Goal: Task Accomplishment & Management: Manage account settings

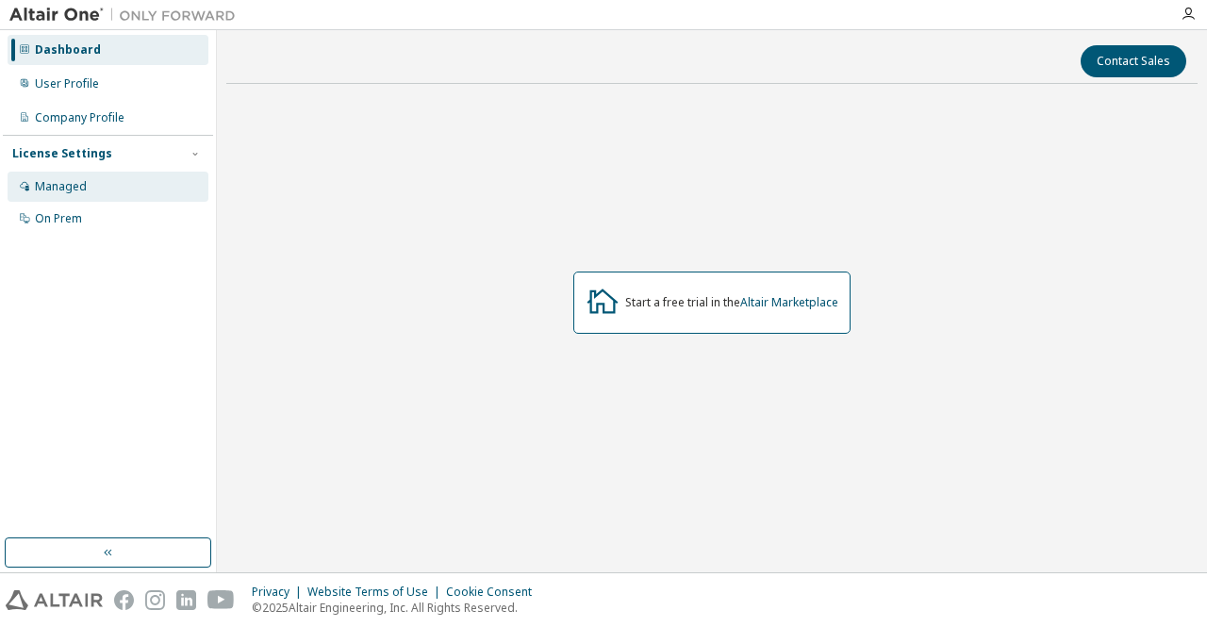
click at [57, 187] on div "Managed" at bounding box center [61, 186] width 52 height 15
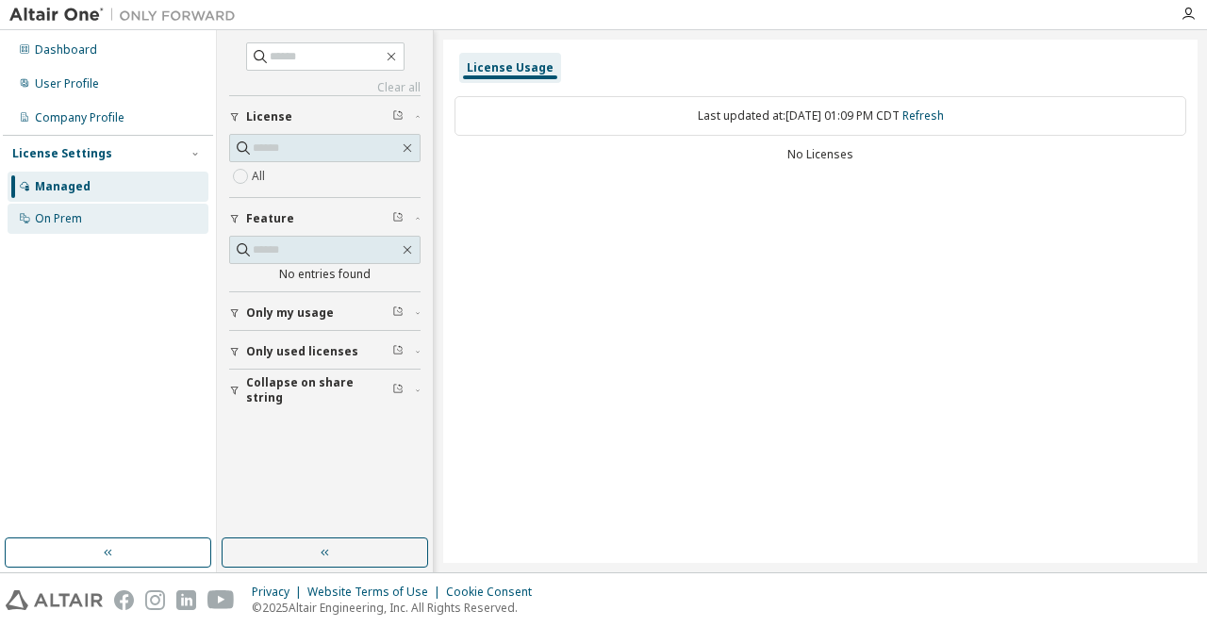
click at [61, 217] on div "On Prem" at bounding box center [58, 218] width 47 height 15
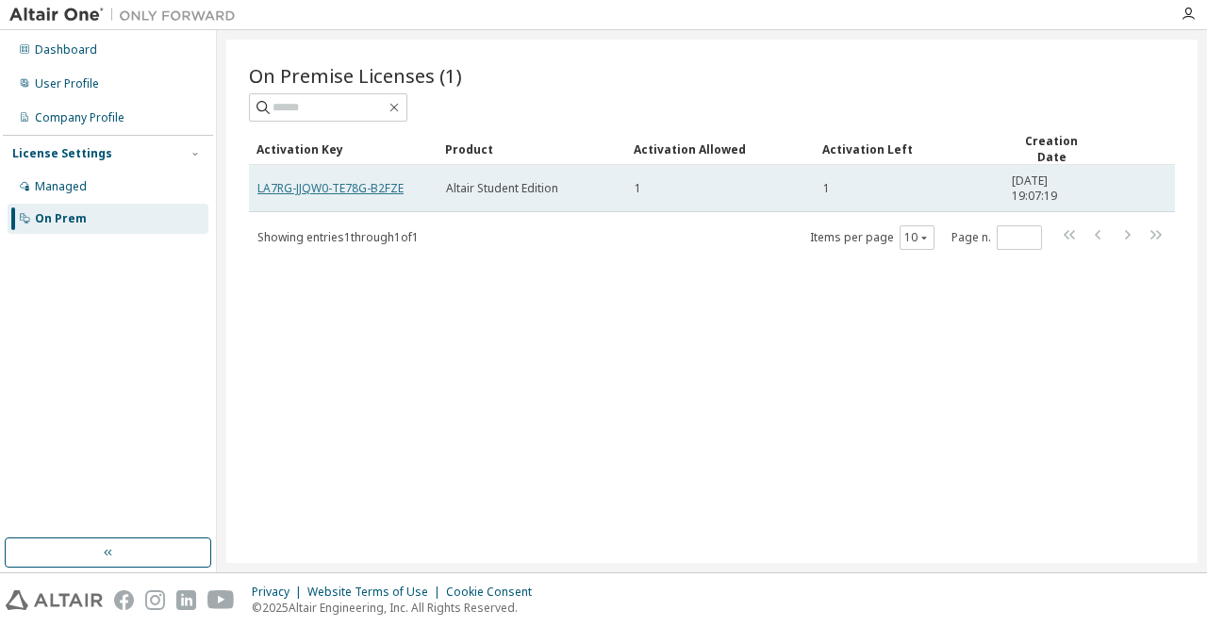
click at [379, 187] on link "LA7RG-JJQW0-TE78G-B2FZE" at bounding box center [330, 188] width 146 height 16
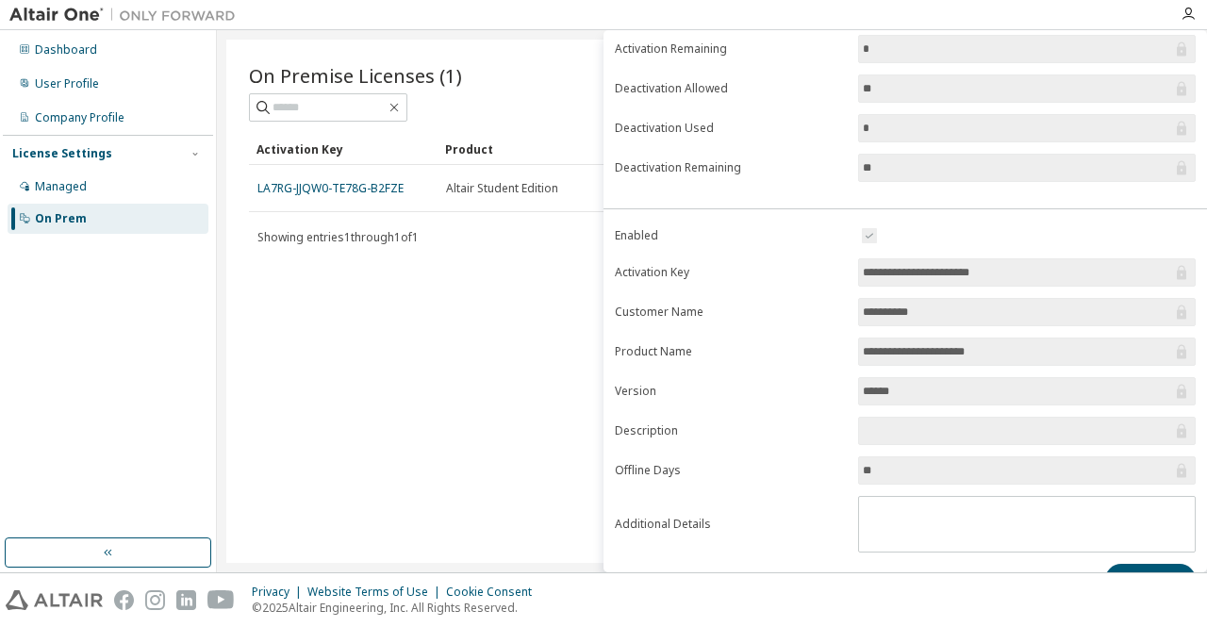
scroll to position [233, 0]
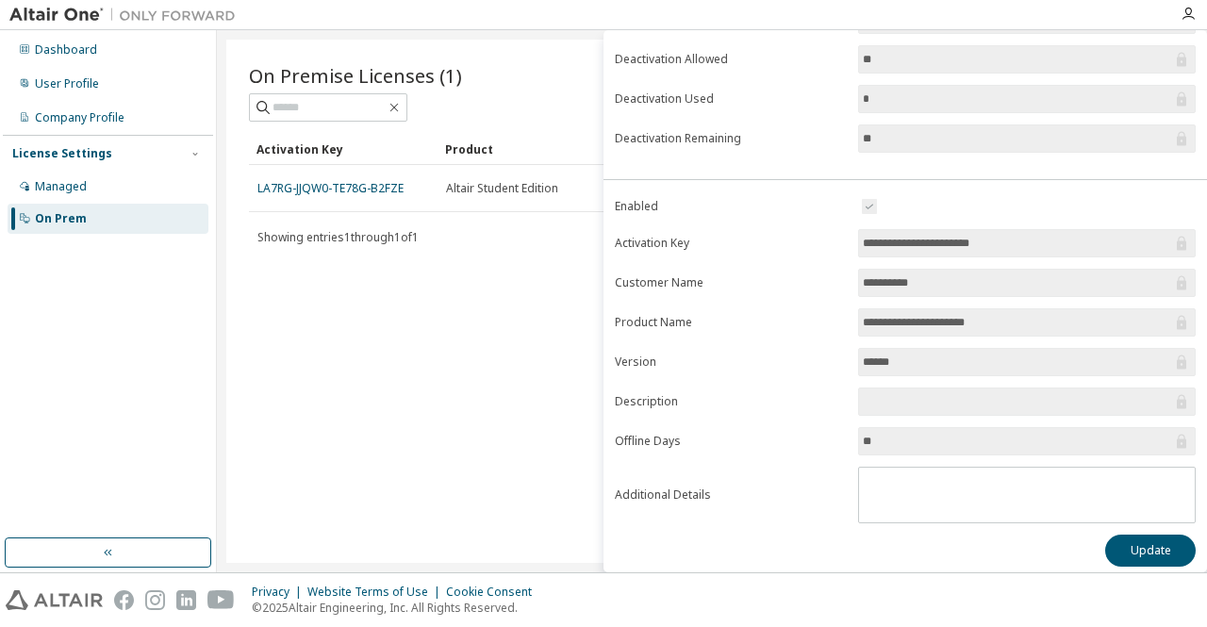
drag, startPoint x: 1033, startPoint y: 247, endPoint x: 784, endPoint y: 242, distance: 249.9
click at [784, 242] on form "**********" at bounding box center [905, 359] width 581 height 328
click at [1014, 242] on input "**********" at bounding box center [1017, 243] width 309 height 19
drag, startPoint x: 1014, startPoint y: 242, endPoint x: 826, endPoint y: 239, distance: 187.7
click at [826, 239] on form "**********" at bounding box center [905, 359] width 581 height 328
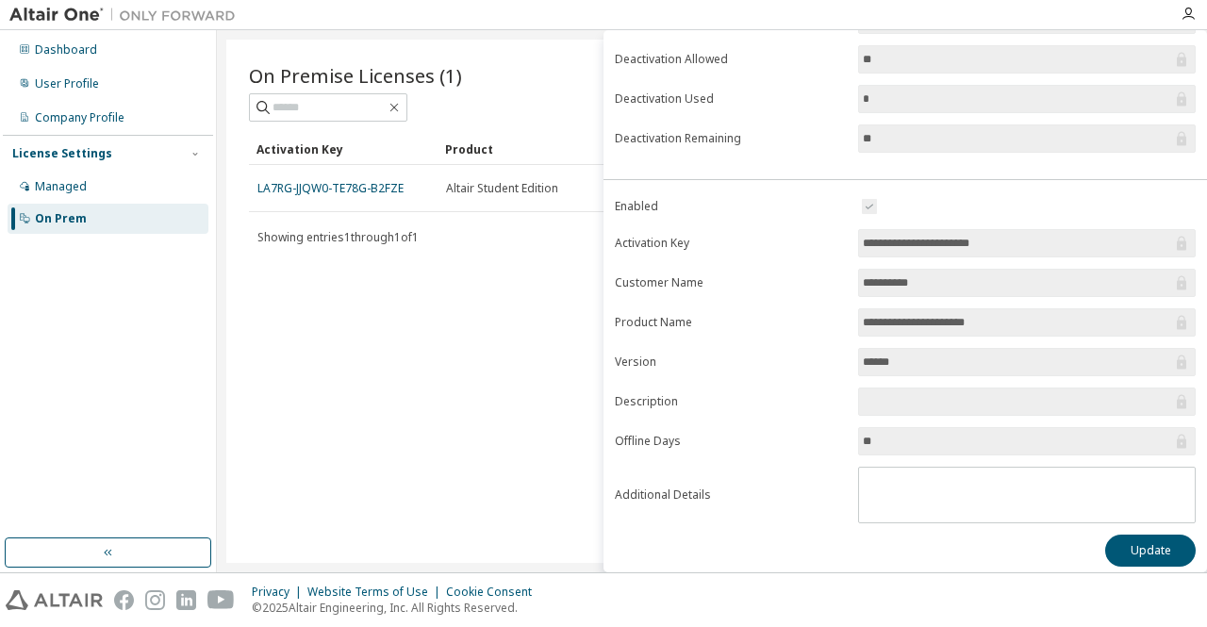
click at [529, 365] on div "On Premise Licenses (1) Clear Load Save Save As Field Operator Value Select fil…" at bounding box center [711, 301] width 971 height 523
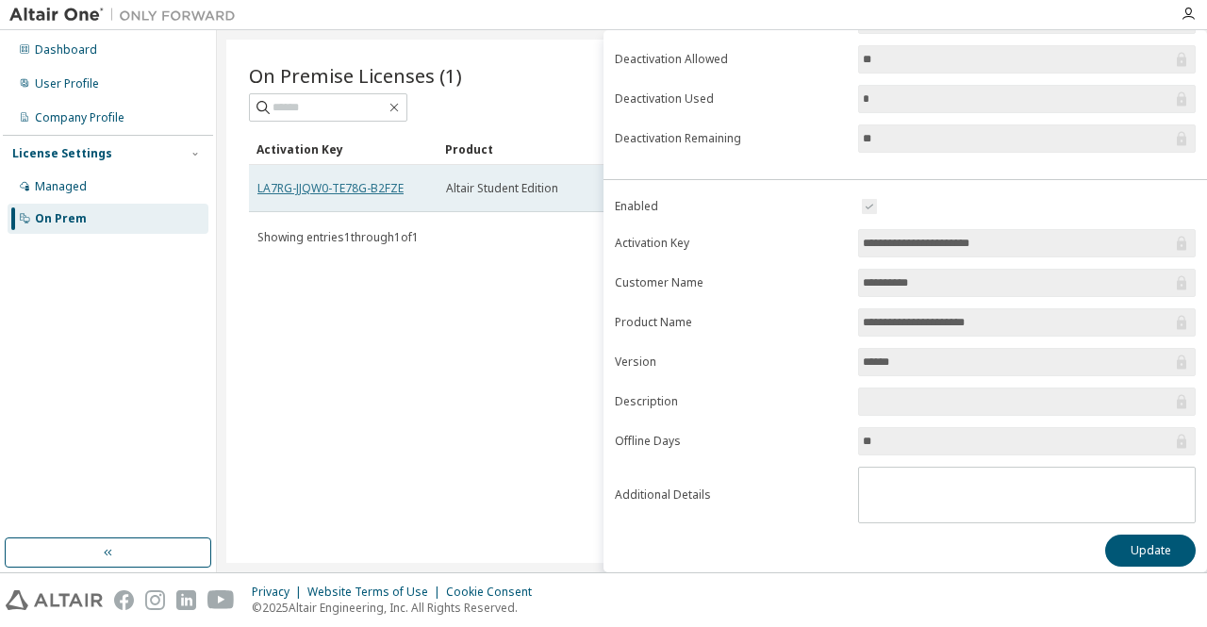
click at [340, 181] on link "LA7RG-JJQW0-TE78G-B2FZE" at bounding box center [330, 188] width 146 height 16
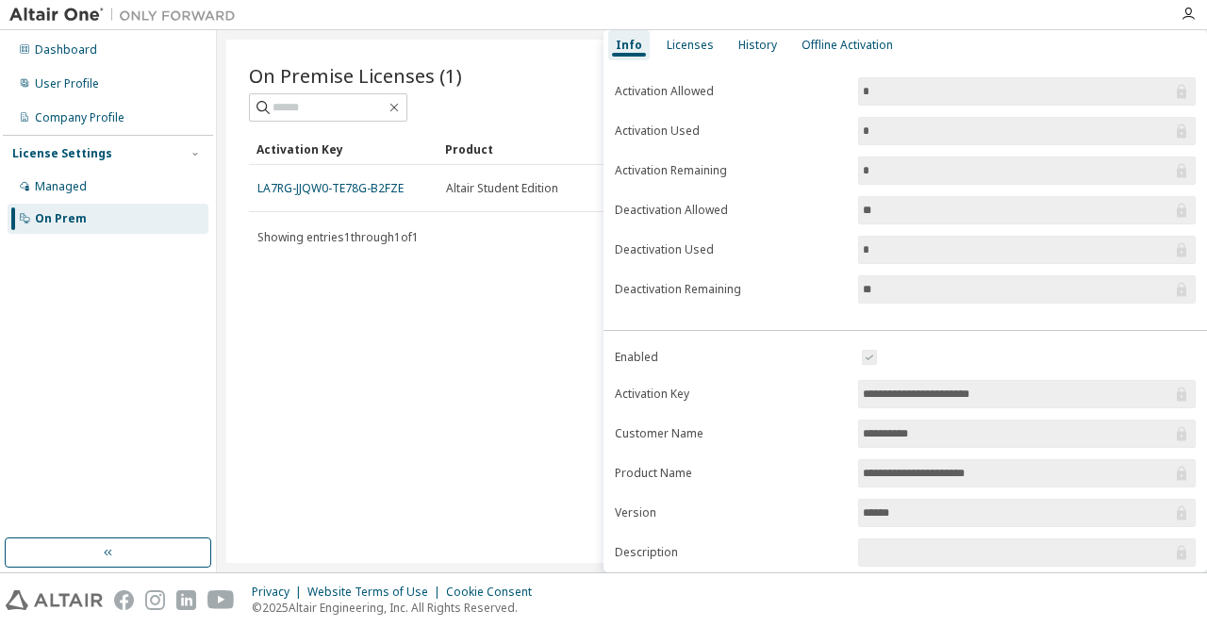
scroll to position [0, 0]
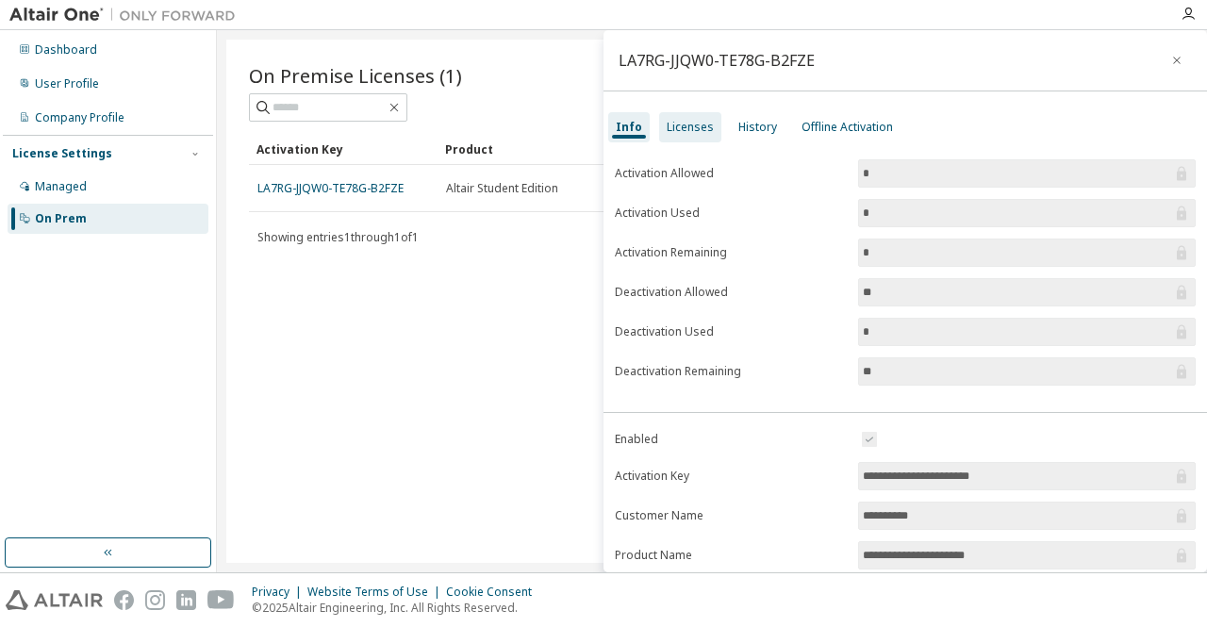
click at [690, 133] on div "Licenses" at bounding box center [690, 127] width 47 height 15
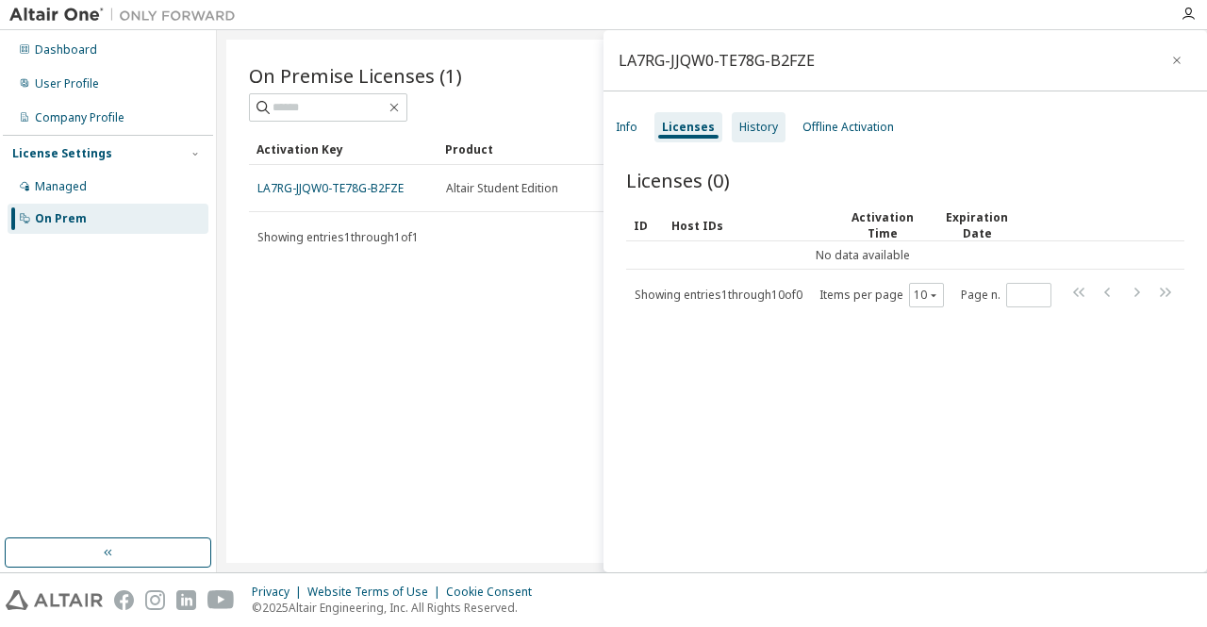
click at [754, 127] on div "History" at bounding box center [758, 127] width 39 height 15
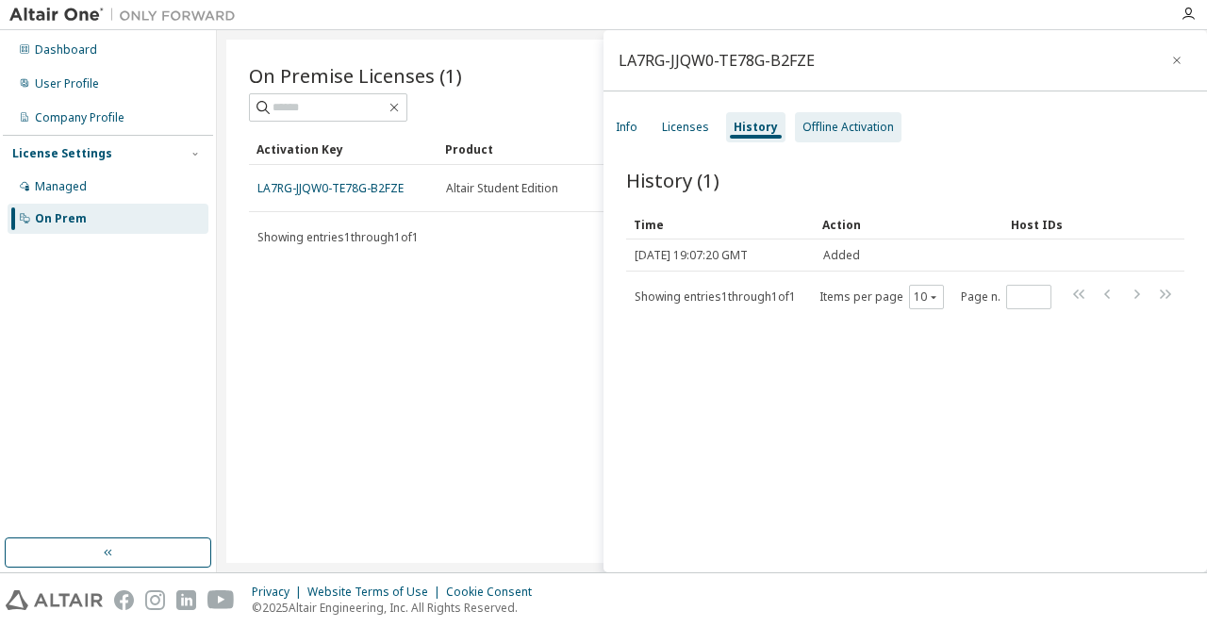
click at [813, 125] on div "Offline Activation" at bounding box center [847, 127] width 91 height 15
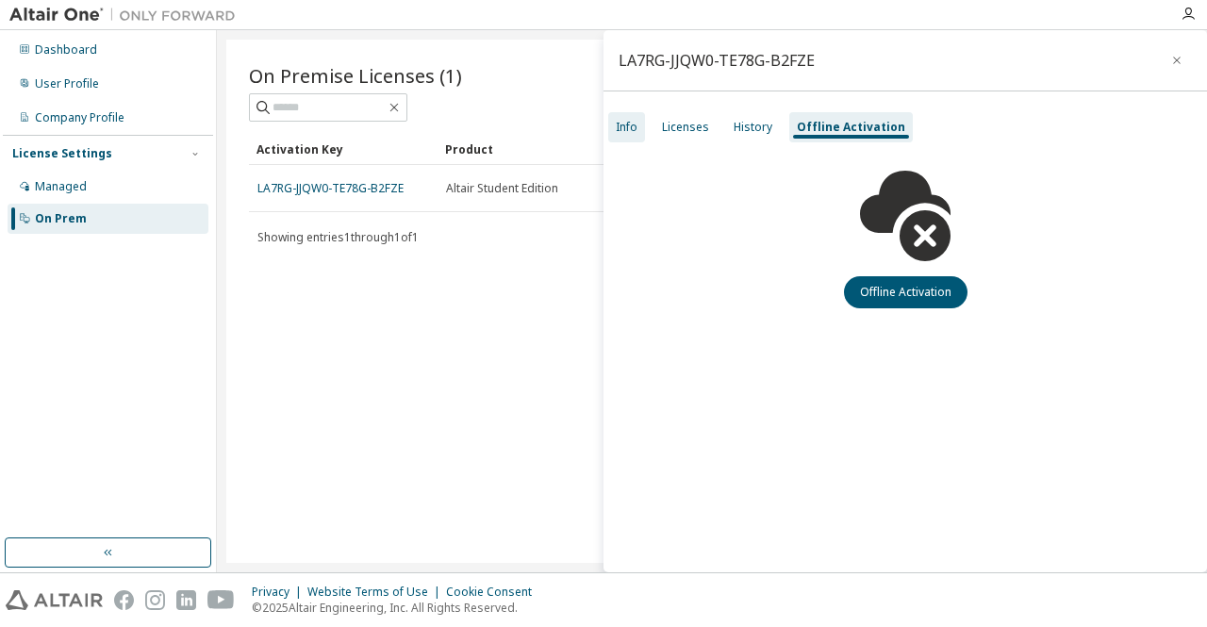
click at [624, 123] on div "Info" at bounding box center [627, 127] width 22 height 15
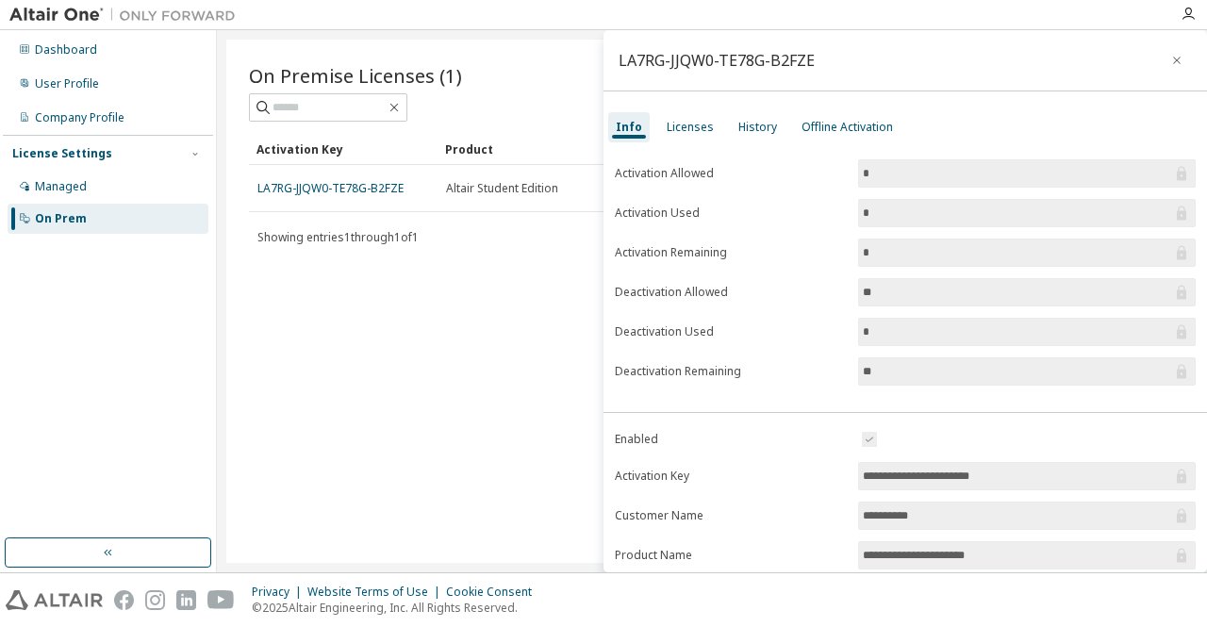
scroll to position [233, 0]
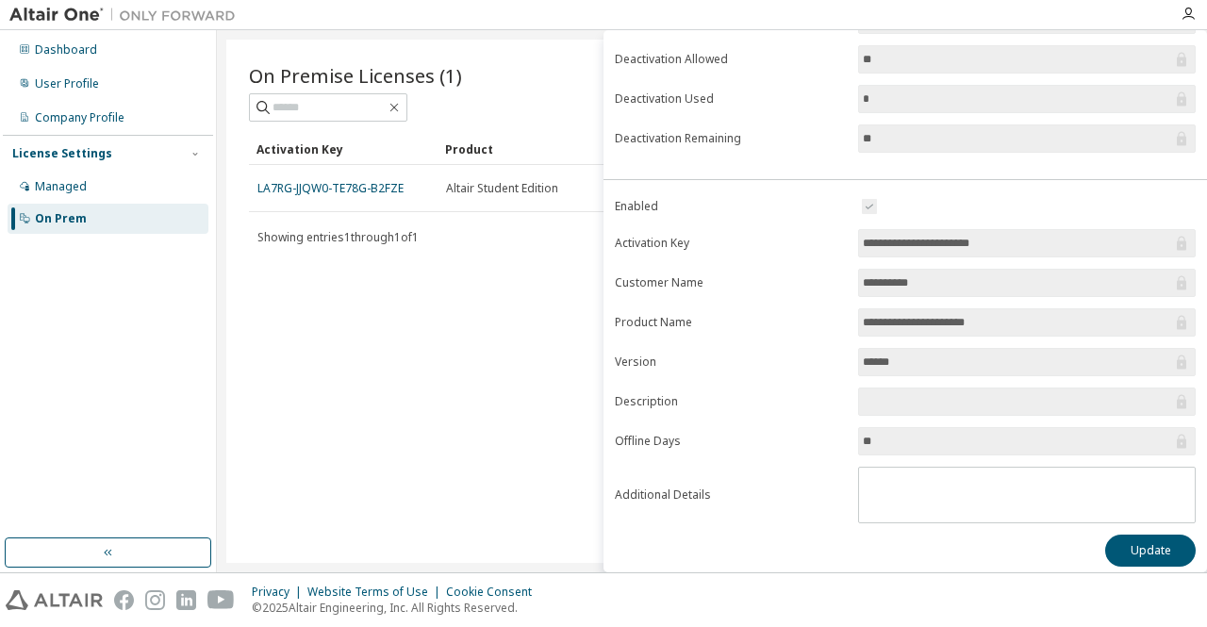
click at [426, 404] on div "On Premise Licenses (1) Clear Load Save Save As Field Operator Value Select fil…" at bounding box center [711, 301] width 971 height 523
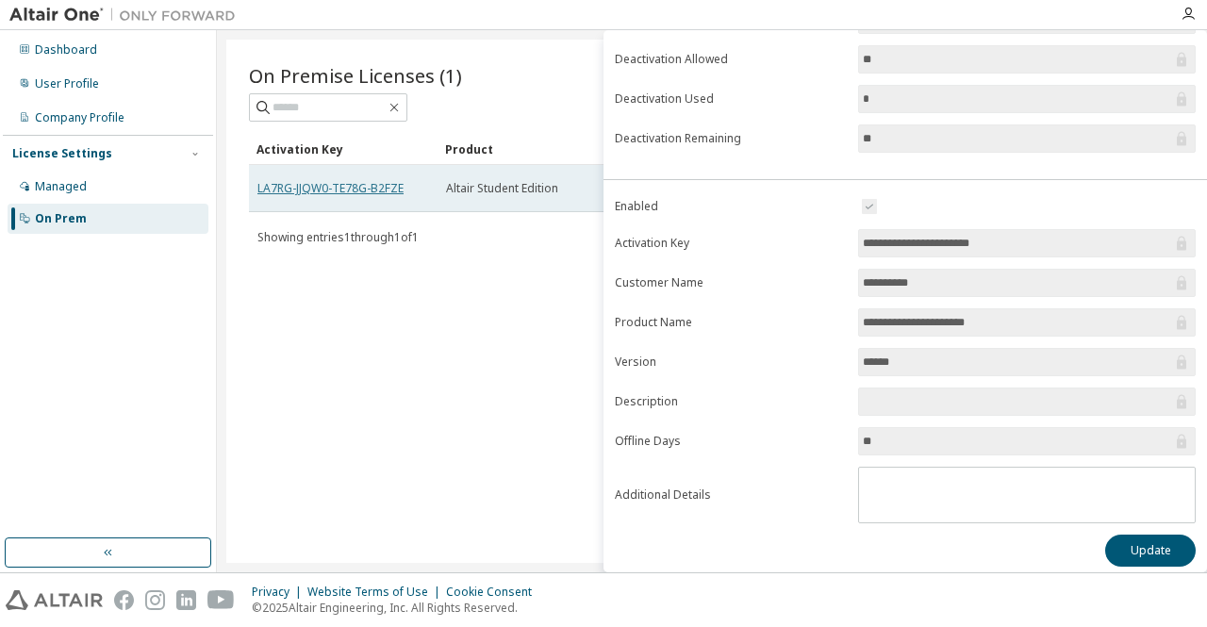
click at [272, 190] on link "LA7RG-JJQW0-TE78G-B2FZE" at bounding box center [330, 188] width 146 height 16
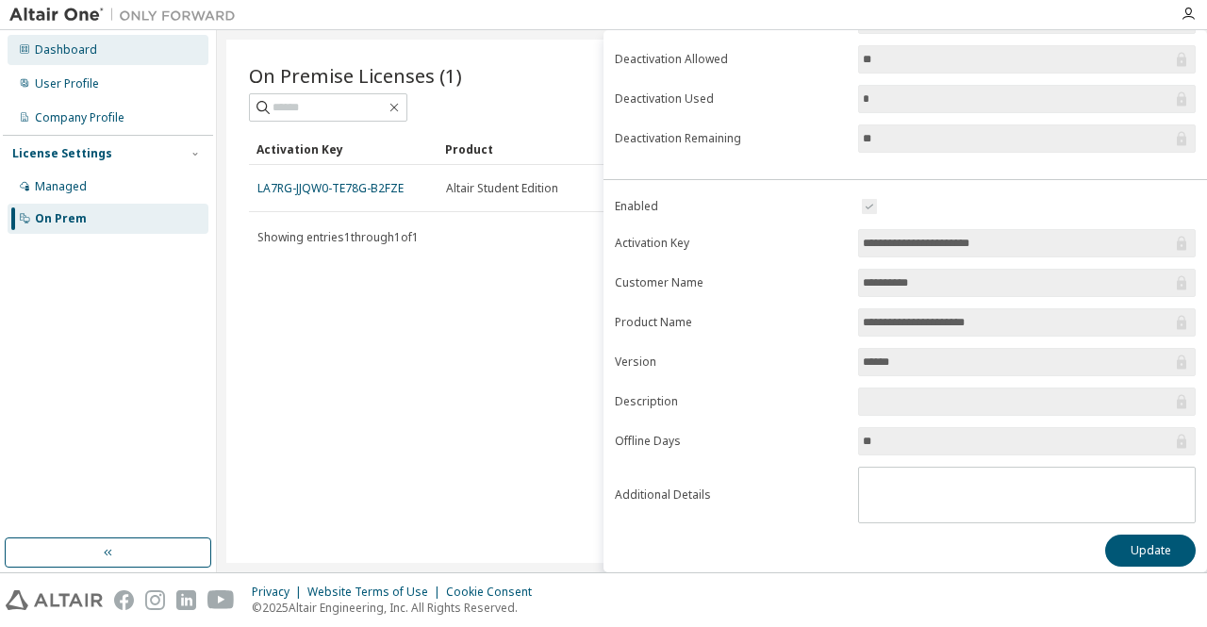
click at [51, 50] on div "Dashboard" at bounding box center [66, 49] width 62 height 15
